Goal: Obtain resource: Obtain resource

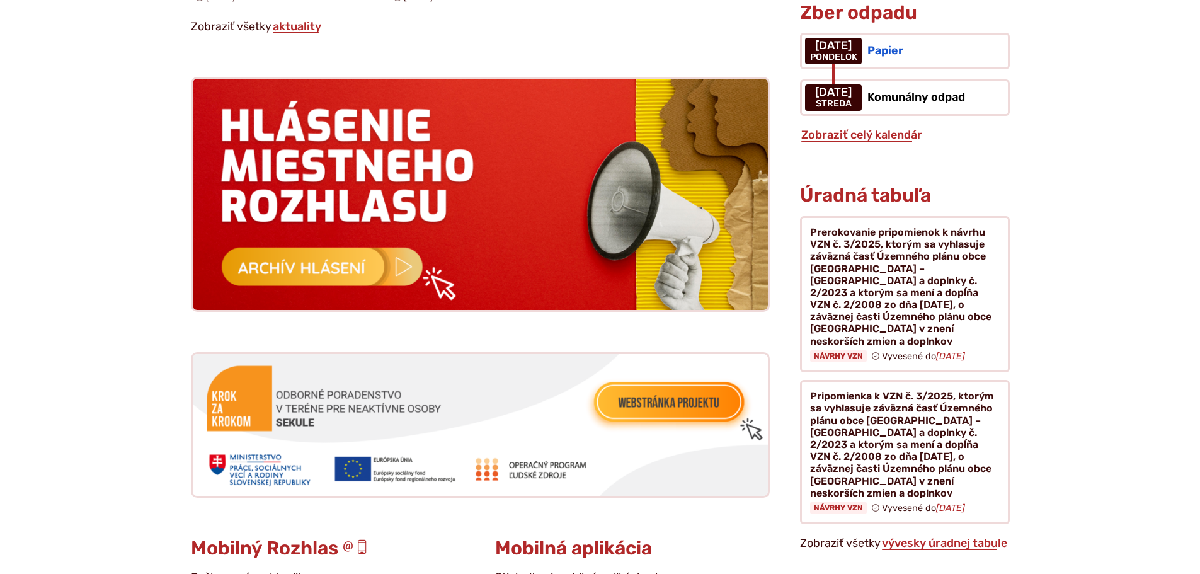
scroll to position [1197, 0]
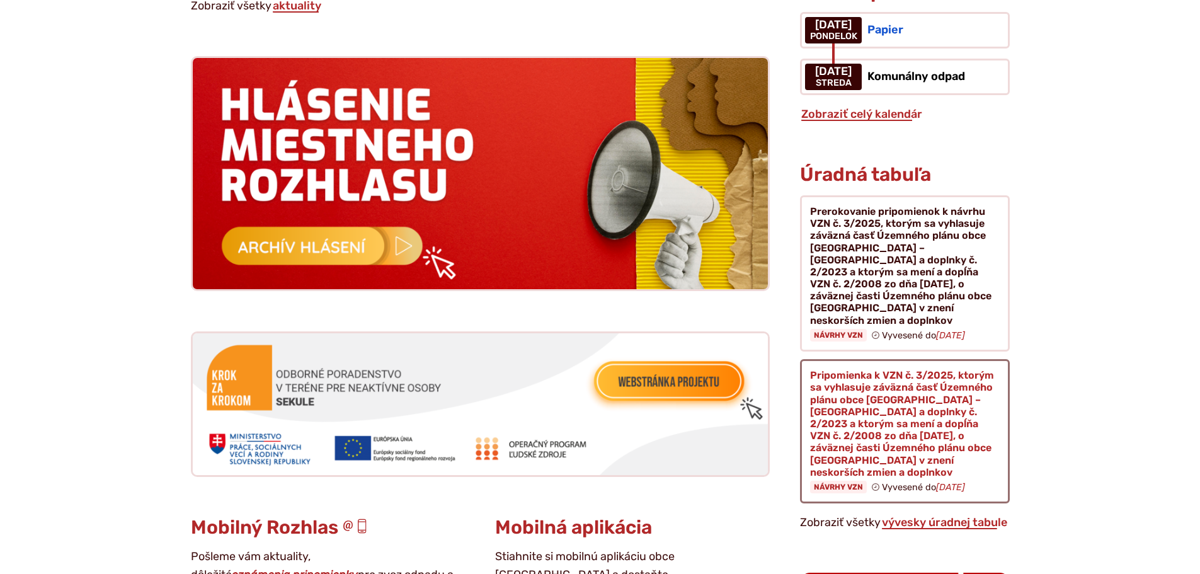
click at [859, 364] on figure at bounding box center [904, 431] width 209 height 144
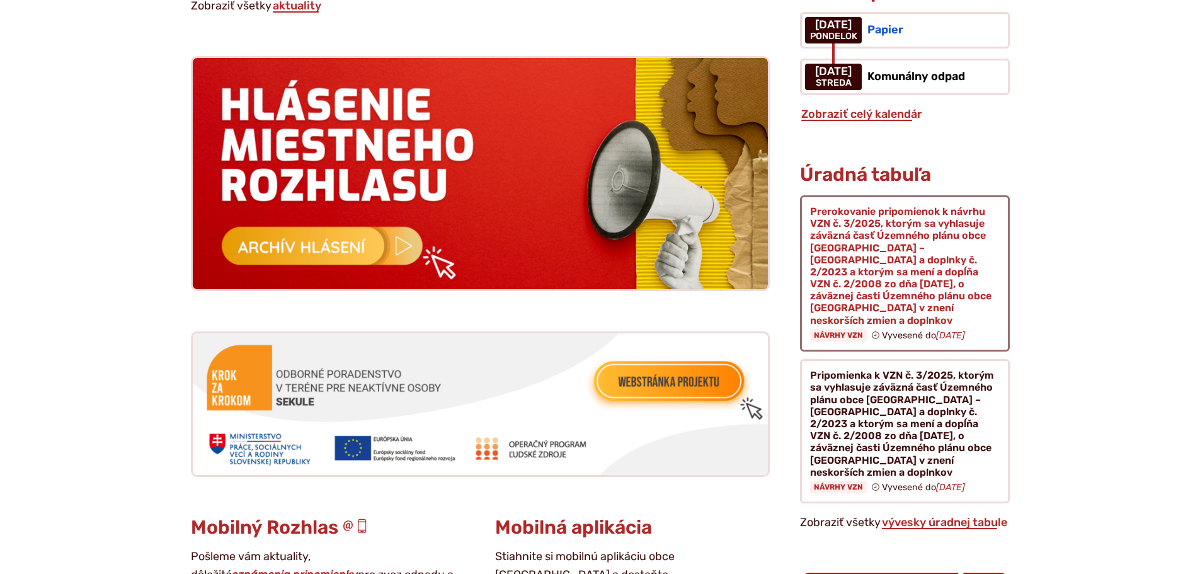
click at [883, 228] on figure at bounding box center [904, 273] width 209 height 156
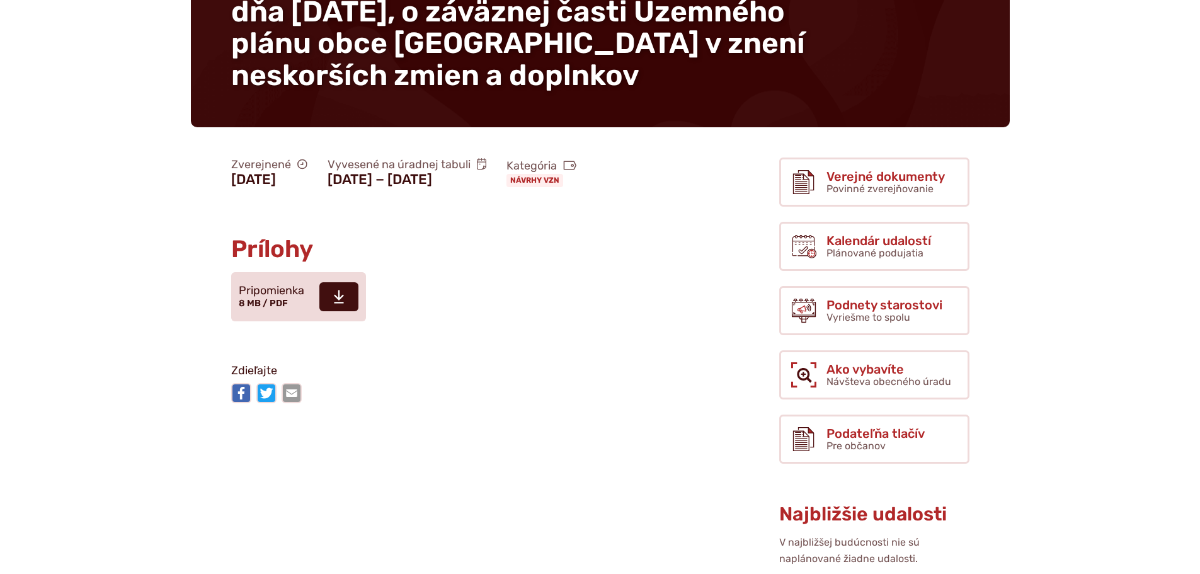
scroll to position [315, 0]
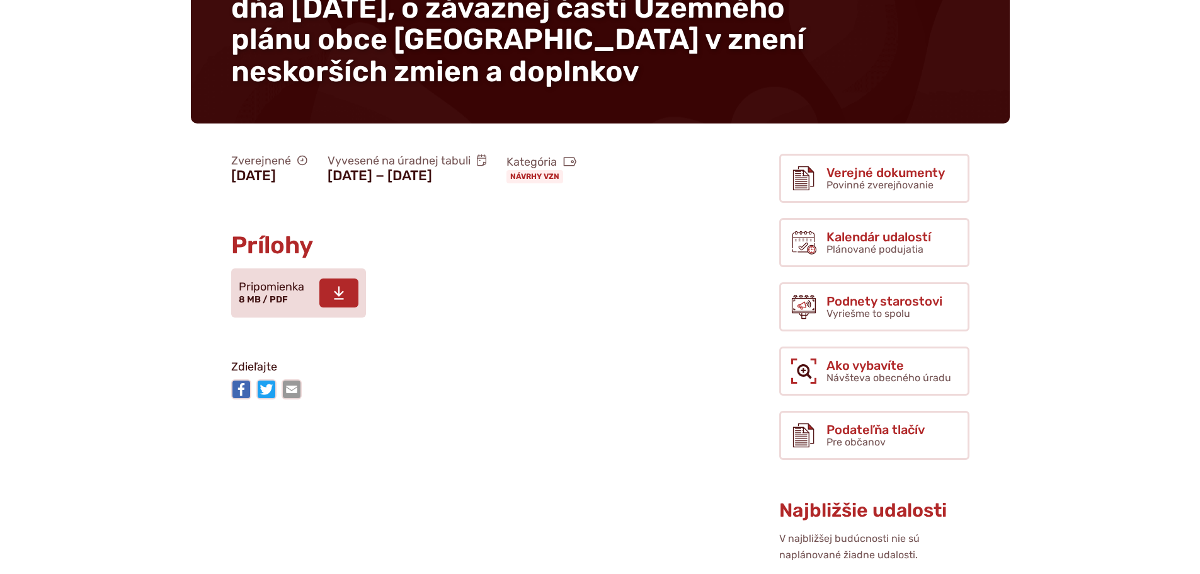
click at [268, 294] on span "Pripomienka" at bounding box center [272, 287] width 66 height 13
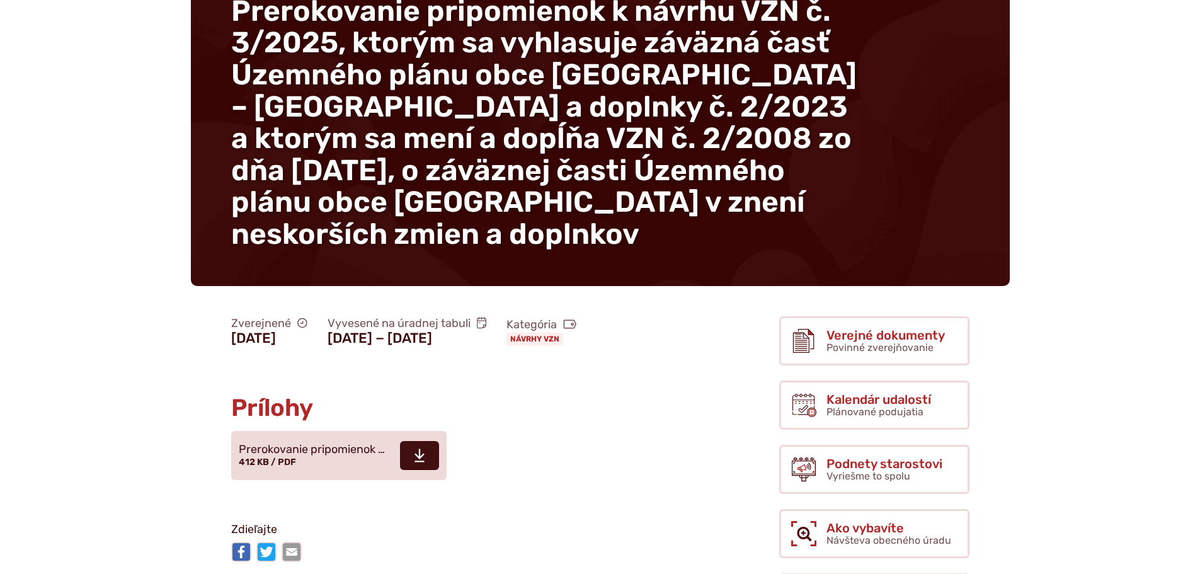
scroll to position [378, 0]
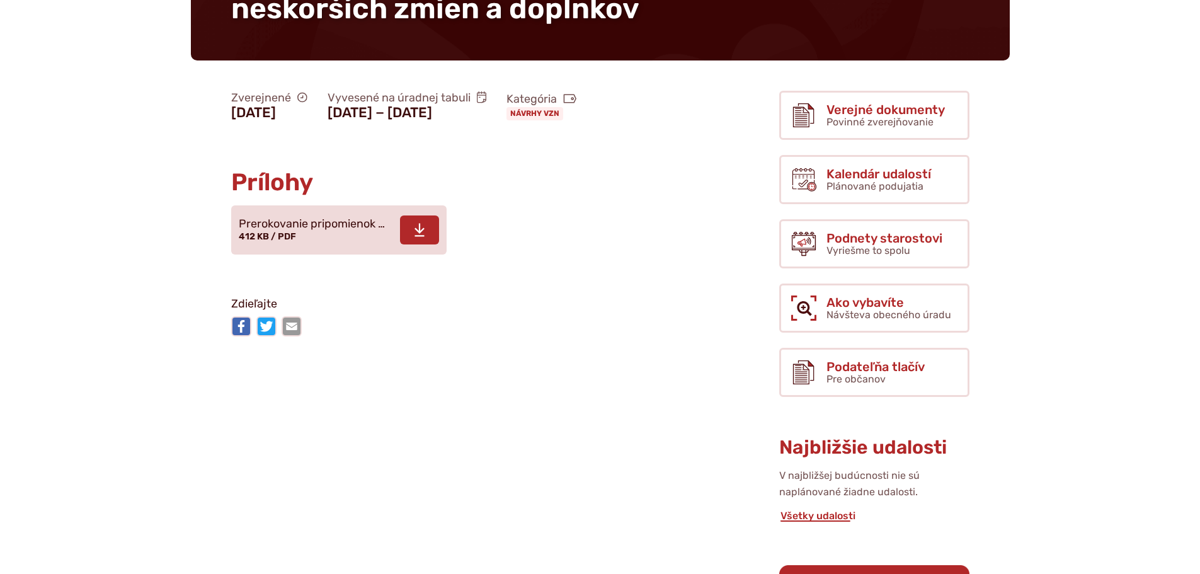
click at [289, 230] on span "Prerokovanie pripomienok …" at bounding box center [312, 224] width 146 height 13
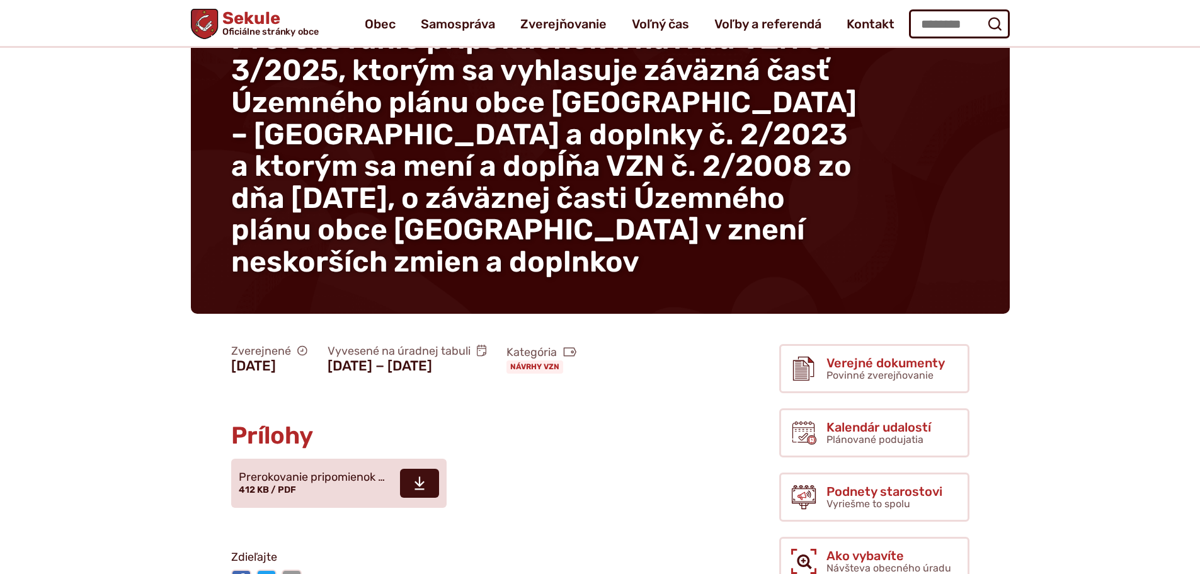
scroll to position [0, 0]
